Goal: Find specific page/section: Find specific page/section

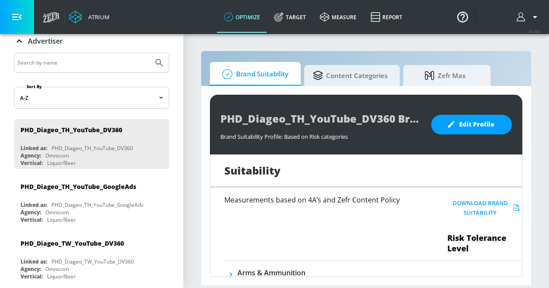
scroll to position [11, 0]
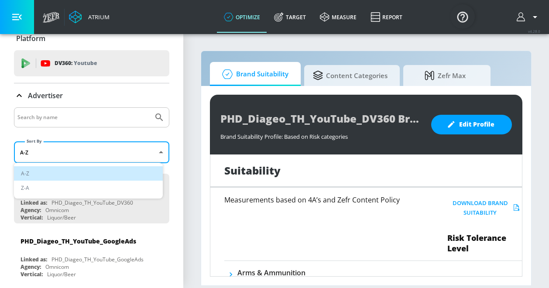
click at [154, 150] on body "Atrium optimize Target measure Report optimize Target measure Report v 4.28.0 P…" at bounding box center [274, 144] width 549 height 288
click at [166, 160] on div at bounding box center [274, 144] width 549 height 288
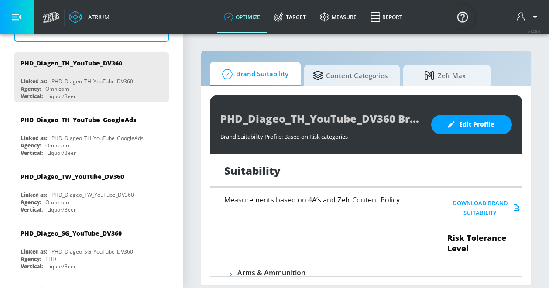
scroll to position [0, 0]
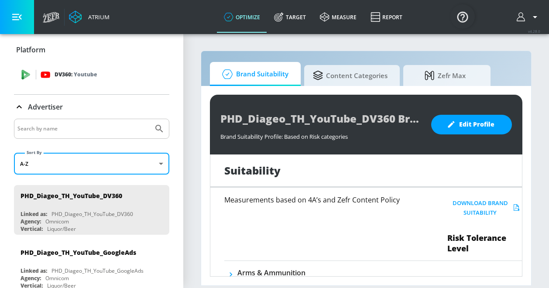
click at [102, 75] on div "DV360: Youtube" at bounding box center [102, 75] width 122 height 10
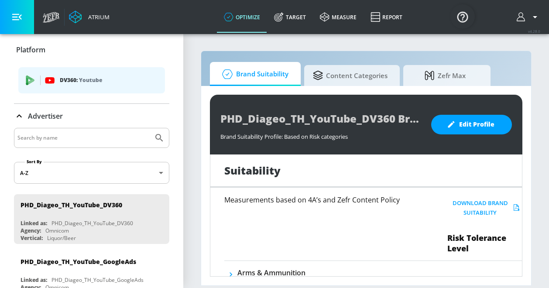
click at [20, 116] on icon at bounding box center [19, 115] width 5 height 3
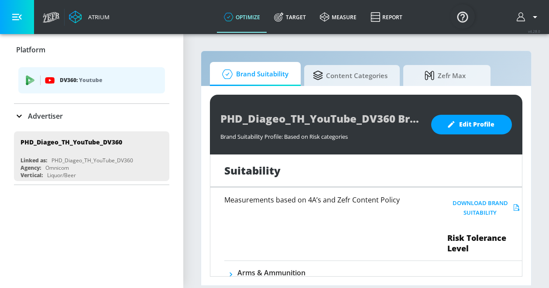
click at [43, 112] on p "Advertiser" at bounding box center [45, 116] width 35 height 10
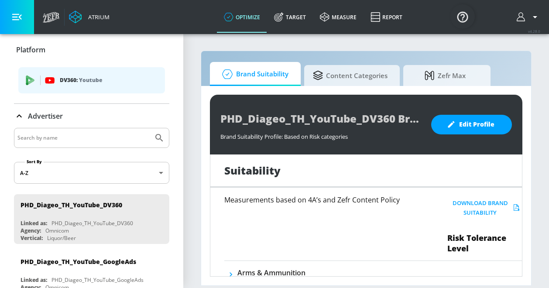
click at [36, 51] on p "Platform" at bounding box center [30, 50] width 29 height 10
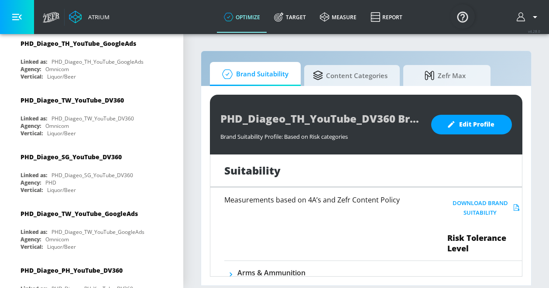
scroll to position [238, 0]
